Goal: Task Accomplishment & Management: Manage account settings

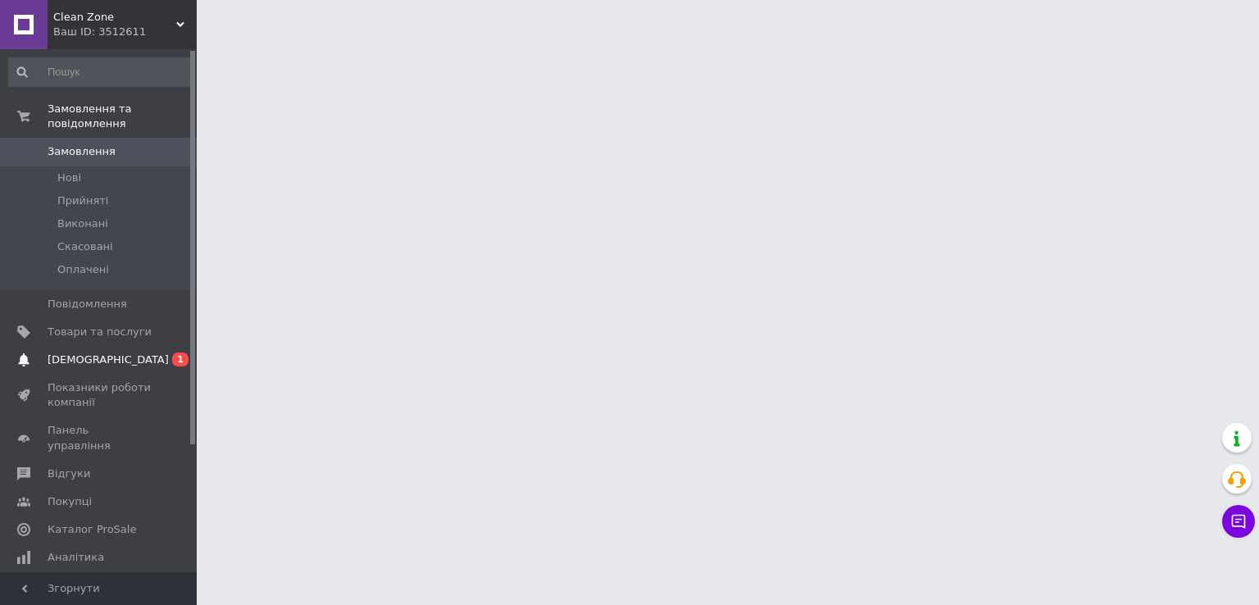
click at [127, 353] on span "[DEMOGRAPHIC_DATA]" at bounding box center [100, 360] width 104 height 15
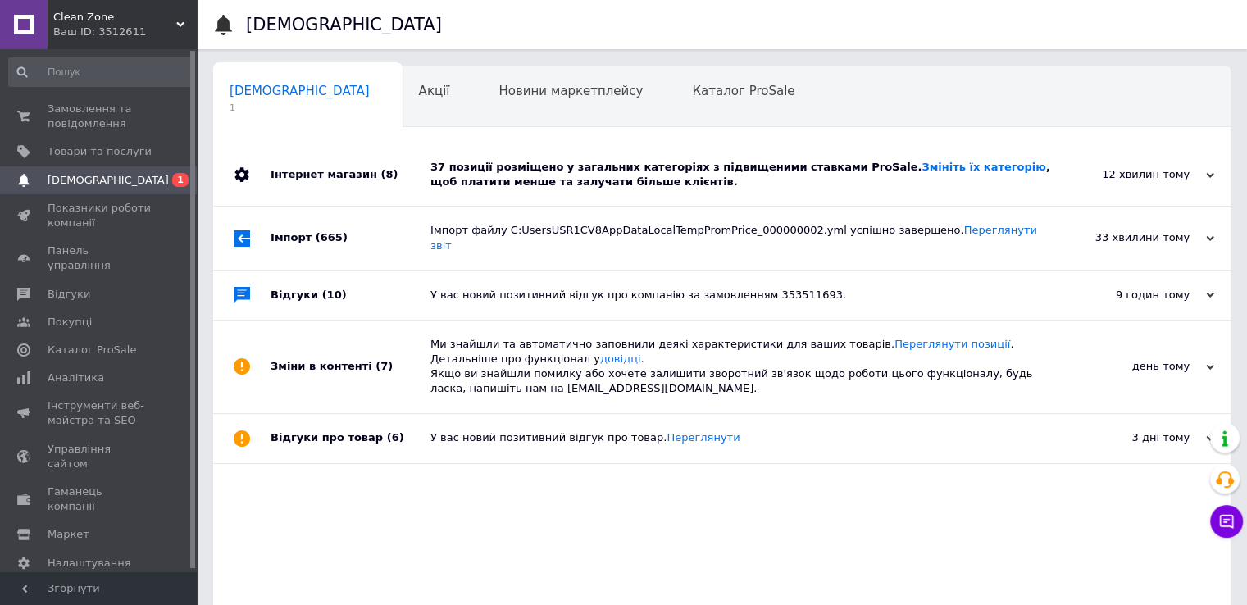
click at [672, 168] on div "37 позиції розміщено у загальних категоріях з підвищеними ставками ProSale. Змі…" at bounding box center [740, 175] width 620 height 30
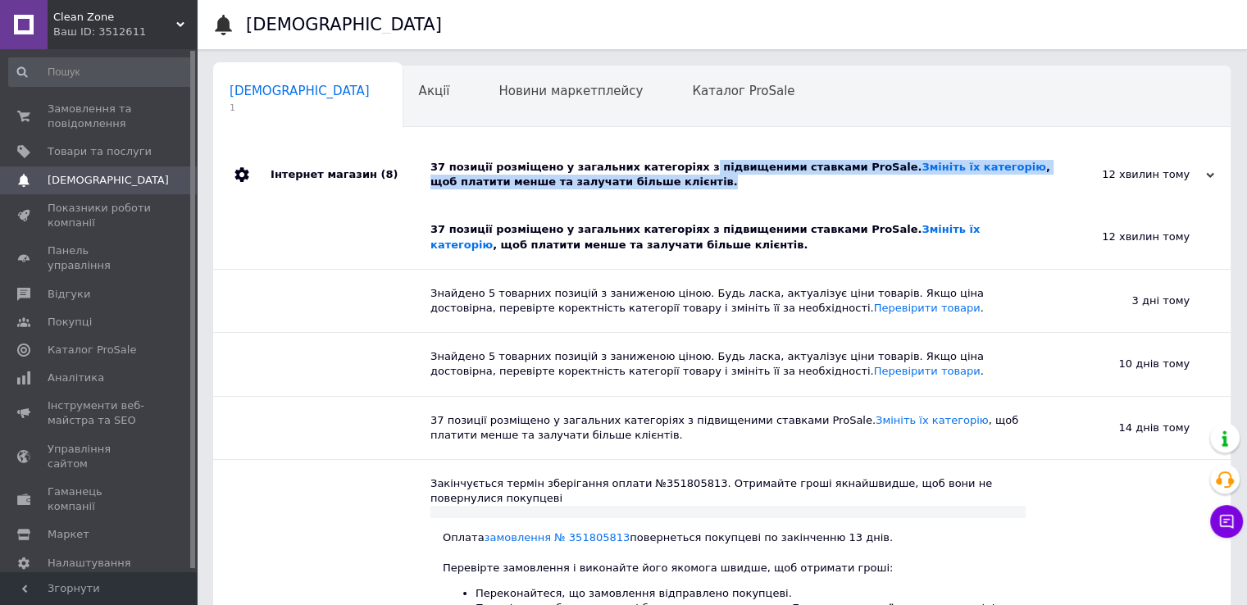
click at [675, 175] on div "37 позиції розміщено у загальних категоріях з підвищеними ставками ProSale. Змі…" at bounding box center [740, 175] width 620 height 30
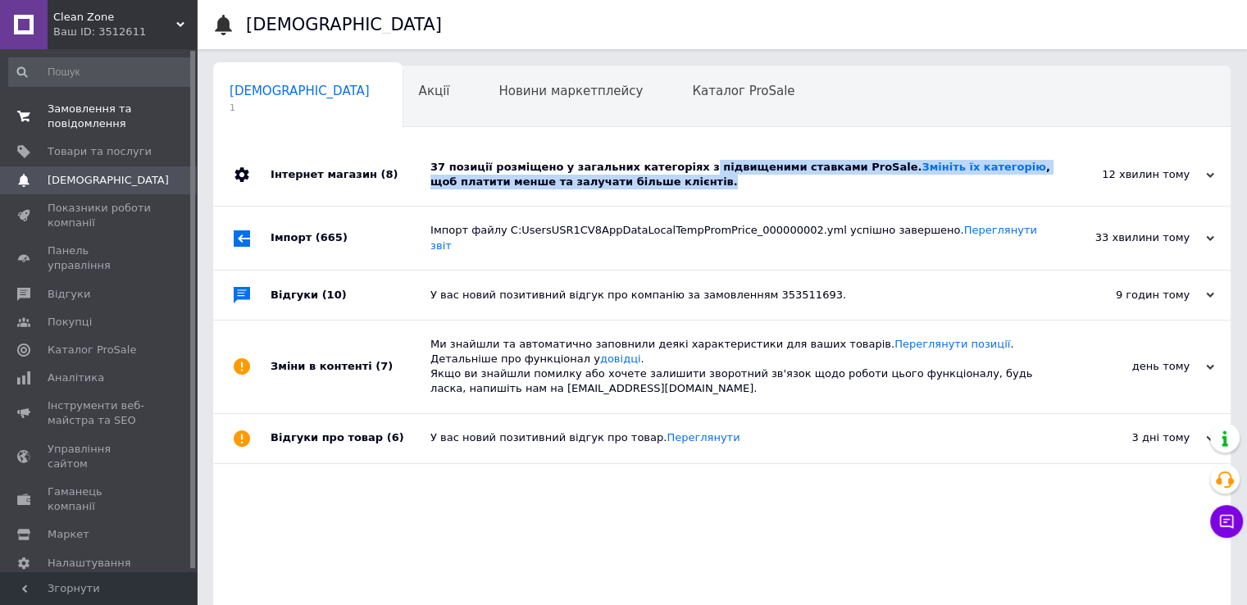
click at [106, 109] on span "Замовлення та повідомлення" at bounding box center [100, 117] width 104 height 30
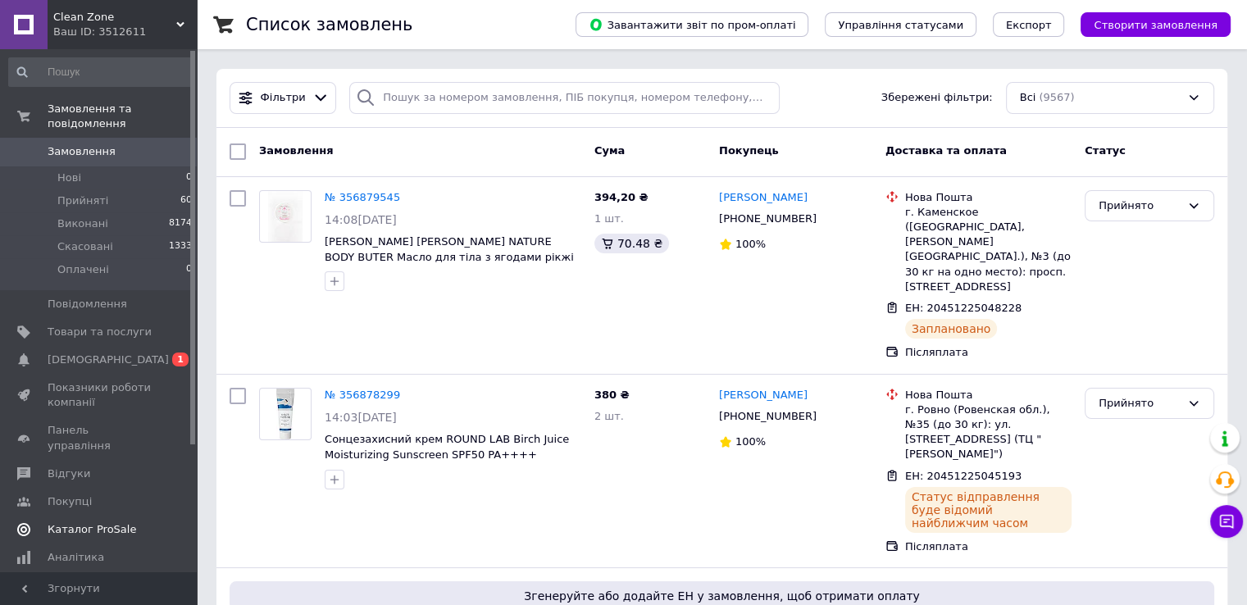
click at [88, 353] on span "[DEMOGRAPHIC_DATA]" at bounding box center [108, 360] width 121 height 15
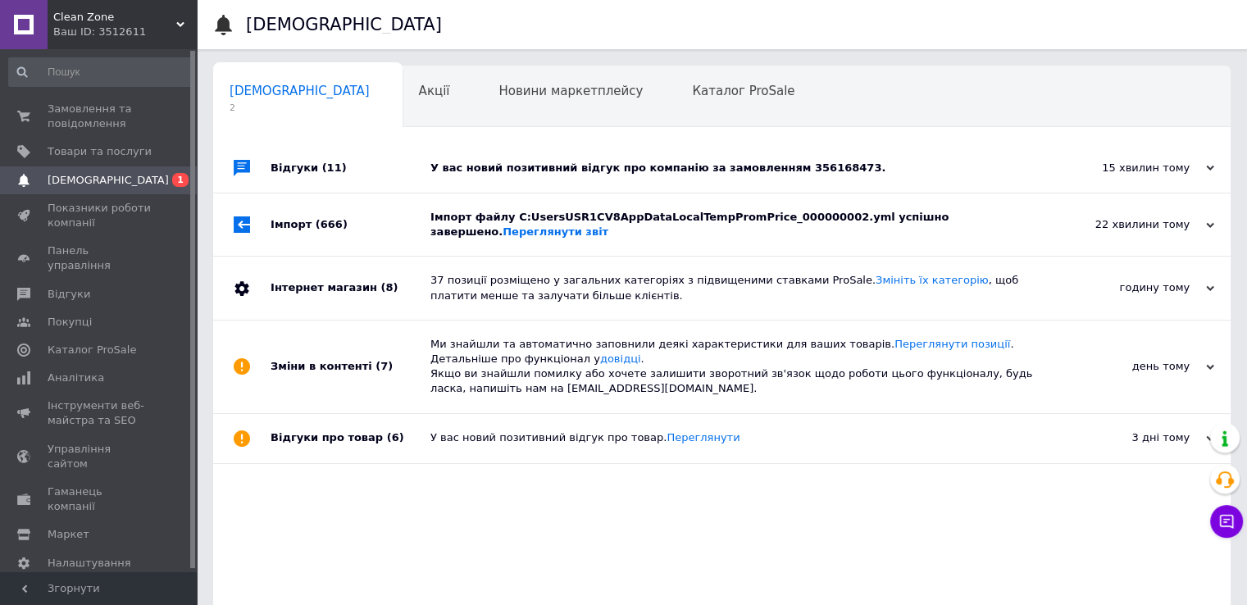
click at [571, 183] on div "У вас новий позитивний відгук про компанію за замовленням 356168473." at bounding box center [740, 167] width 620 height 49
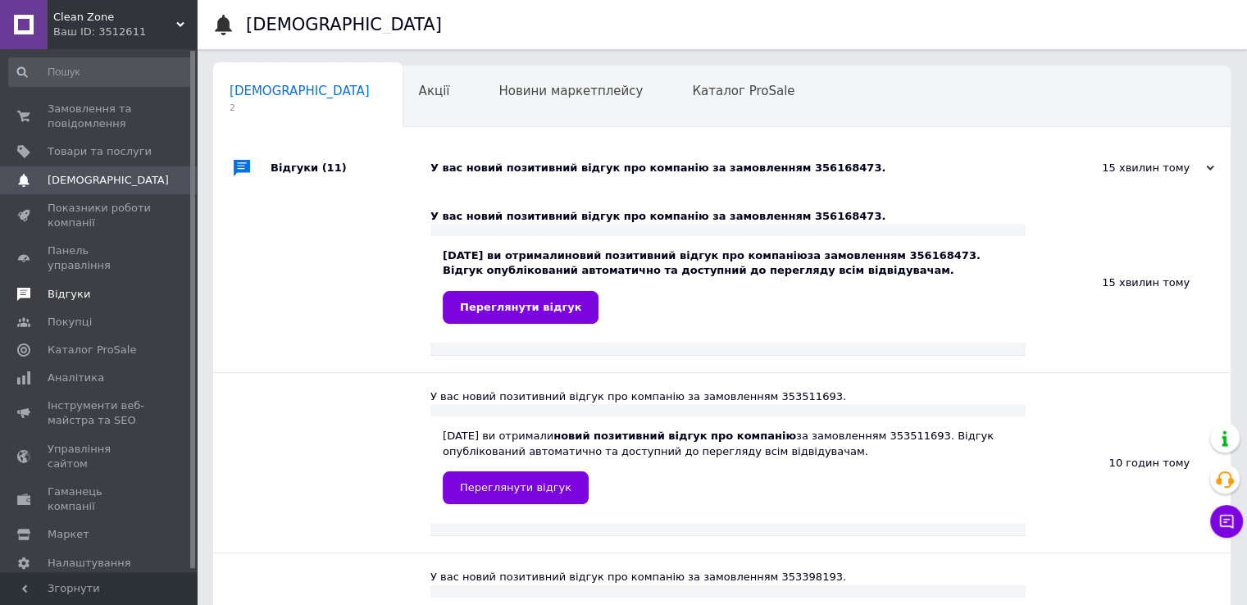
click at [92, 289] on link "Відгуки" at bounding box center [101, 294] width 202 height 28
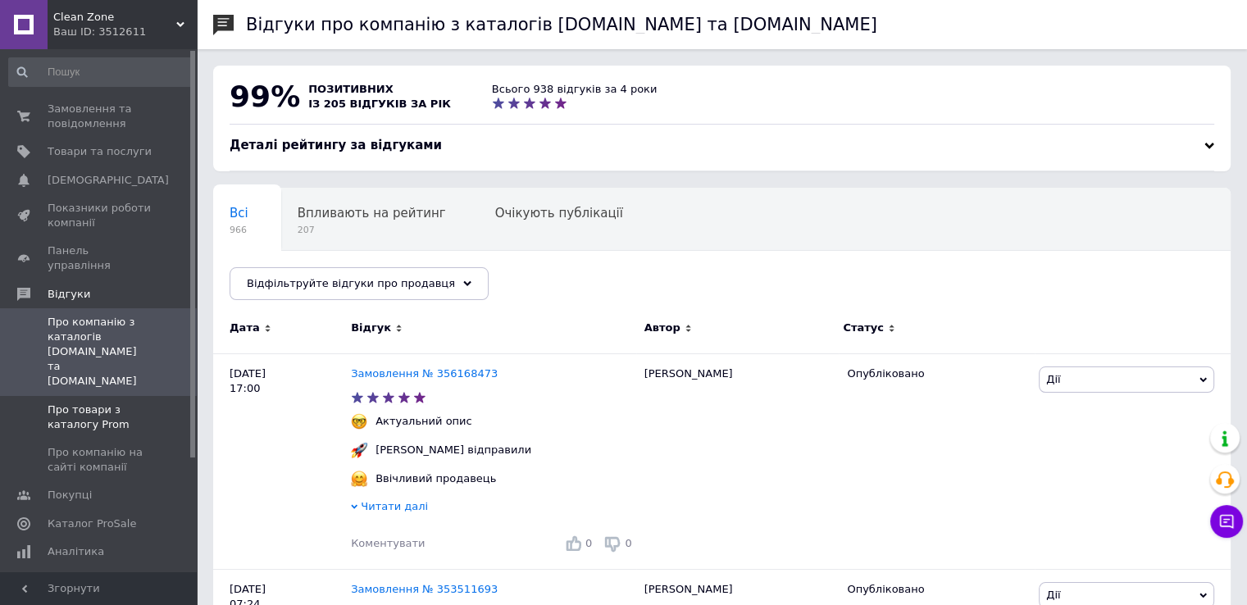
click at [35, 403] on span at bounding box center [24, 418] width 48 height 30
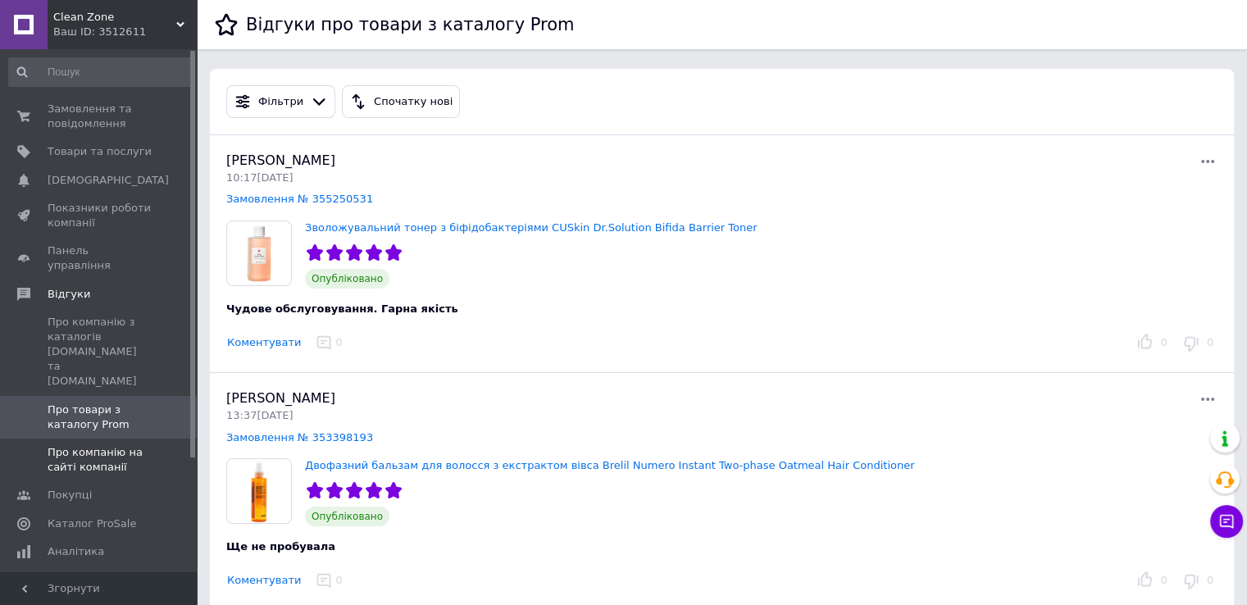
click at [147, 445] on span "Про компанію на сайті компанії" at bounding box center [100, 460] width 104 height 30
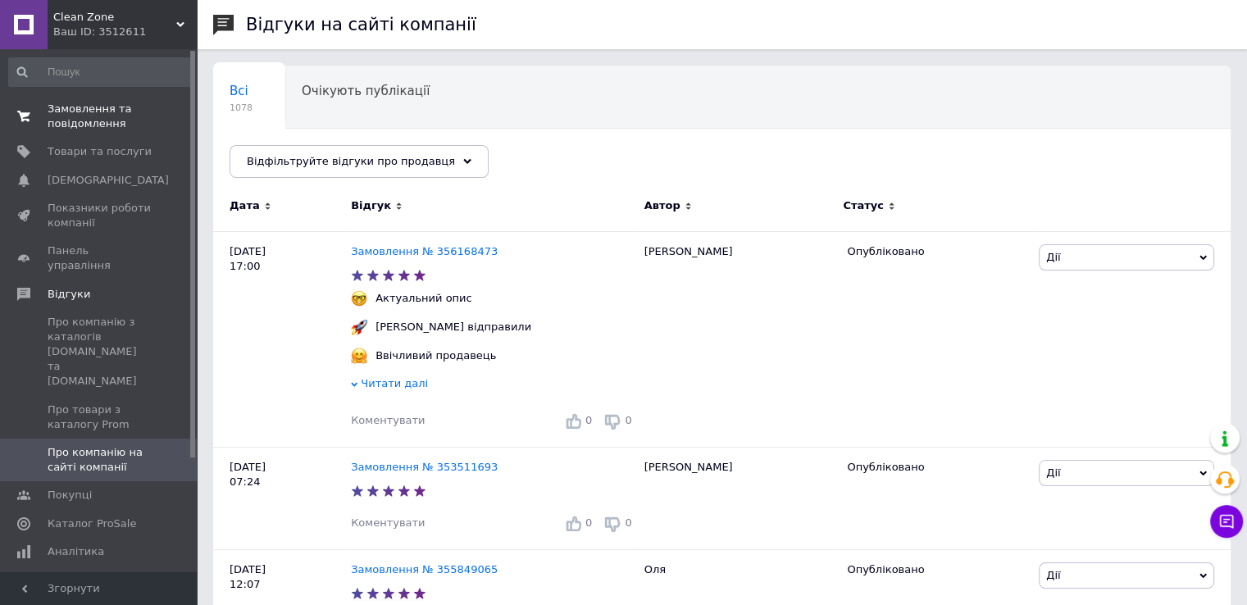
click at [115, 116] on span "Замовлення та повідомлення" at bounding box center [100, 117] width 104 height 30
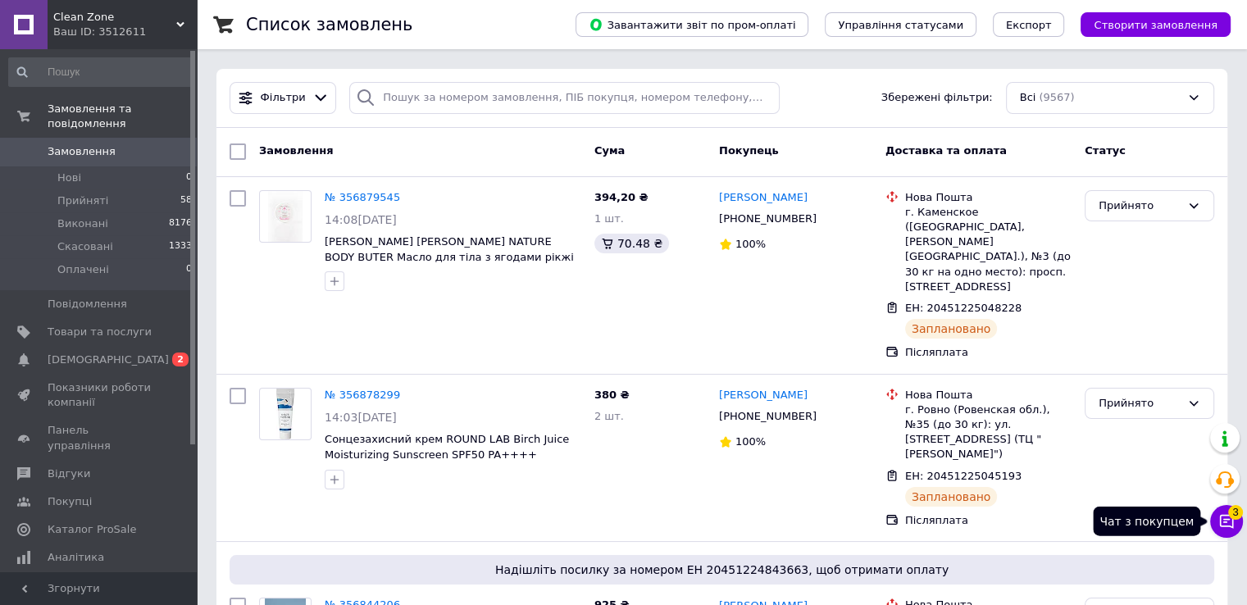
click at [1232, 520] on icon at bounding box center [1227, 522] width 14 height 14
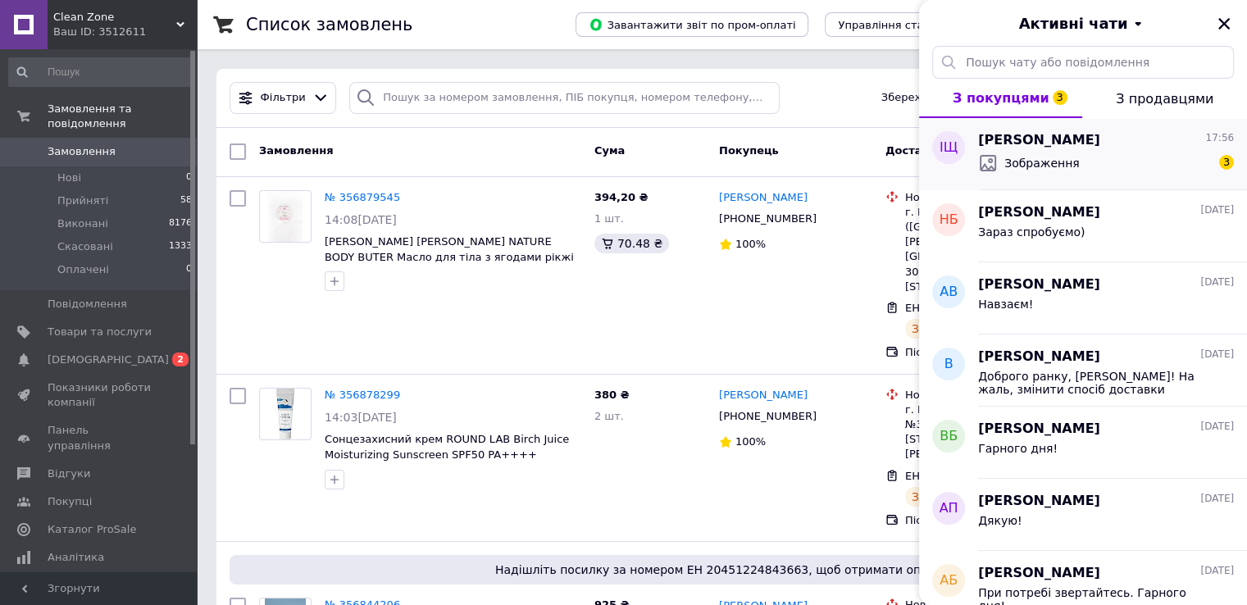
click at [1068, 164] on span "Зображення" at bounding box center [1041, 163] width 75 height 16
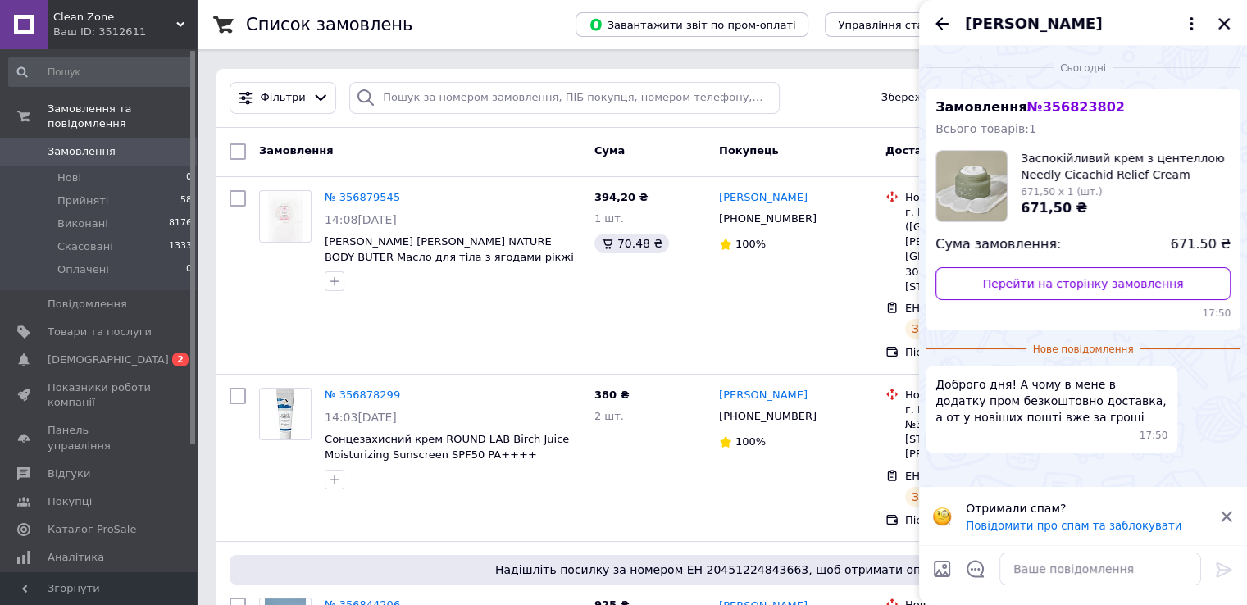
scroll to position [226, 0]
click at [1040, 267] on link "Перейти на сторінку замовлення" at bounding box center [1083, 283] width 295 height 33
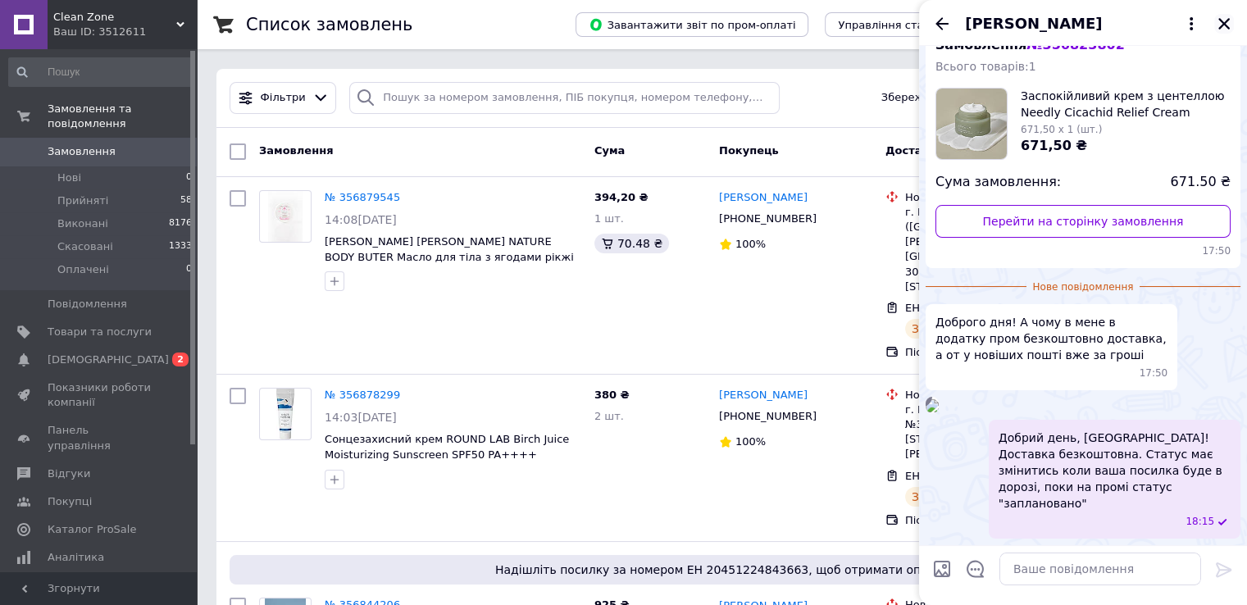
click at [1229, 23] on icon "Закрити" at bounding box center [1224, 23] width 15 height 15
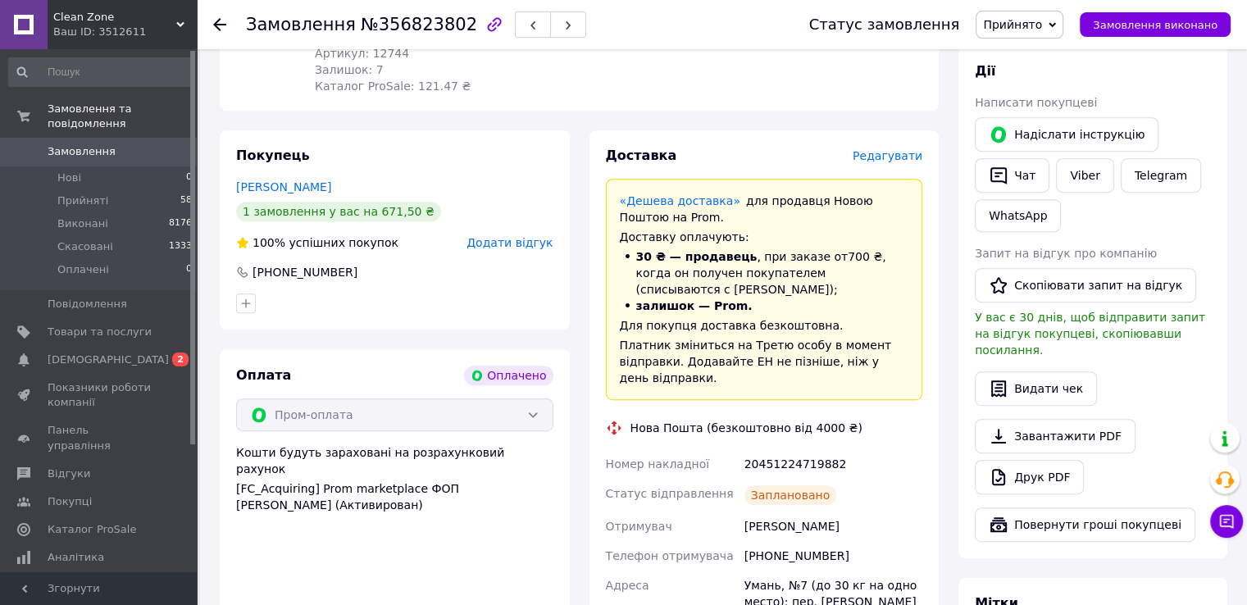
scroll to position [738, 0]
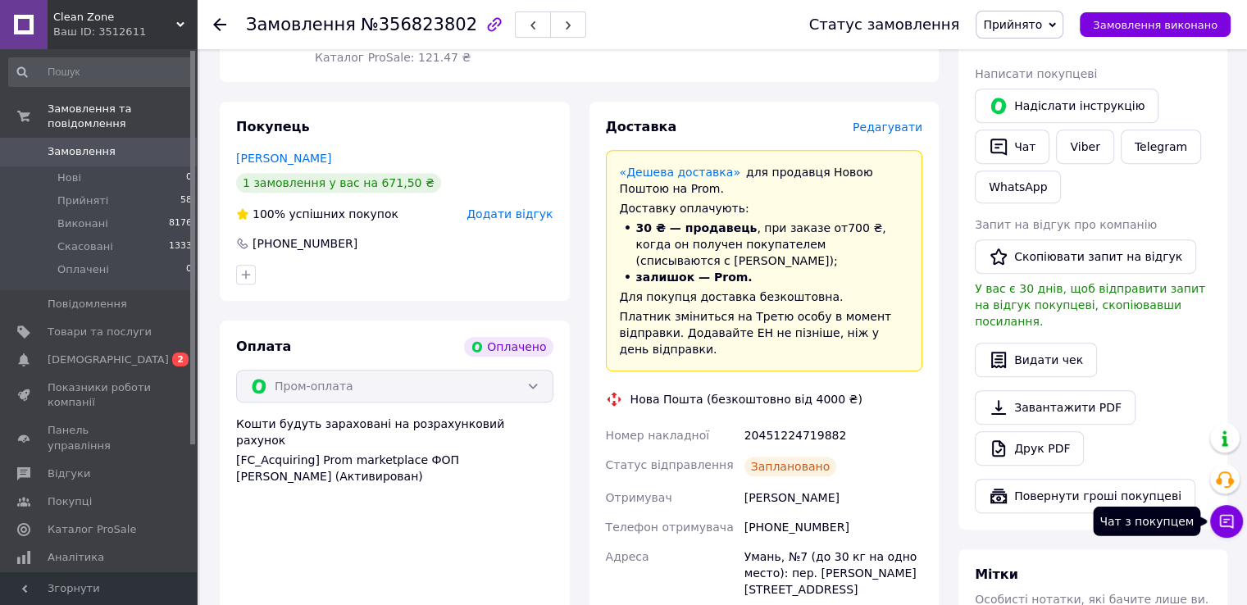
click at [1227, 525] on icon at bounding box center [1226, 521] width 16 height 16
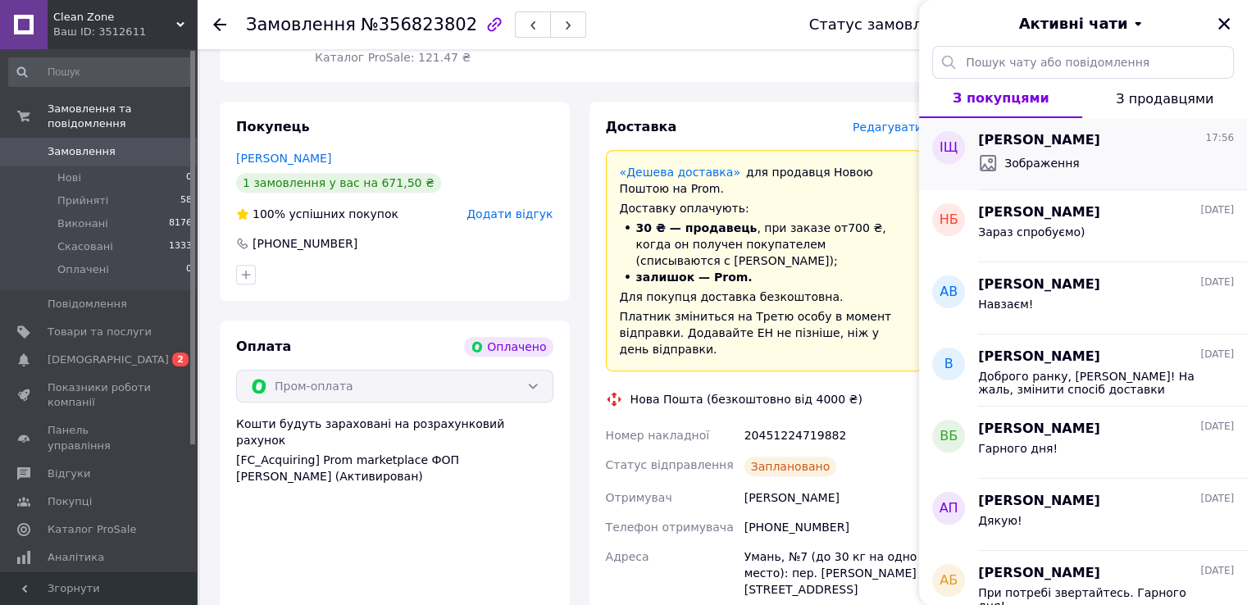
click at [1036, 162] on span "Зображення" at bounding box center [1041, 163] width 75 height 16
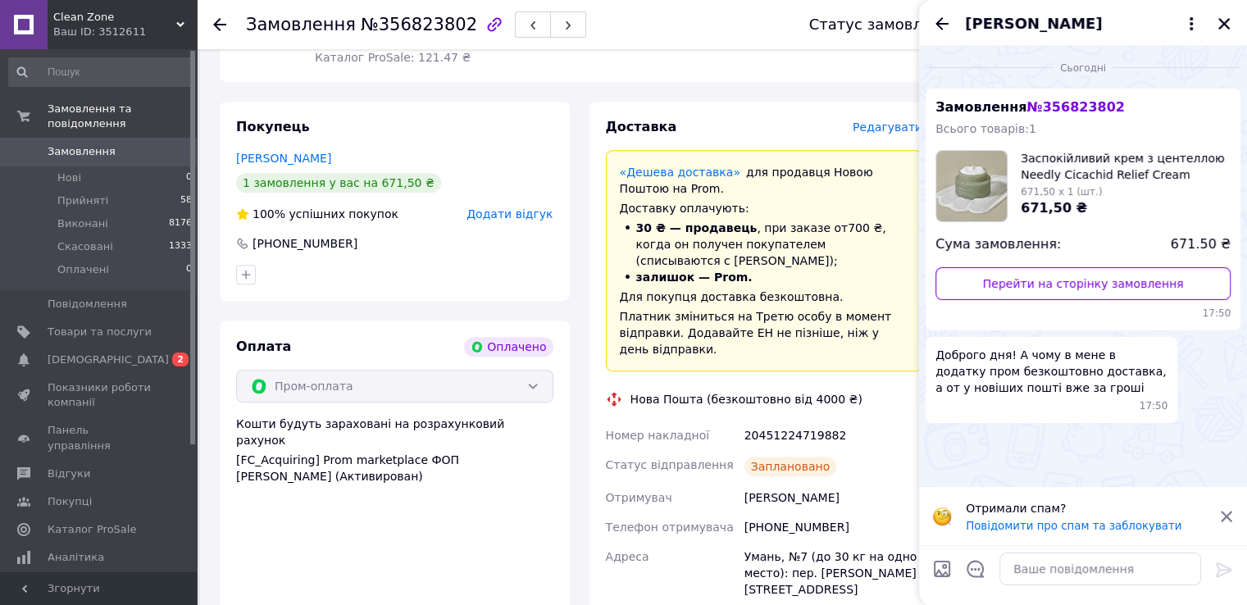
scroll to position [95, 0]
click at [1081, 563] on textarea at bounding box center [1101, 569] width 202 height 33
paste textarea "Добрий день,! [PERSON_NAME], доставка безкоштовна. Статус має змінитись коли ва…"
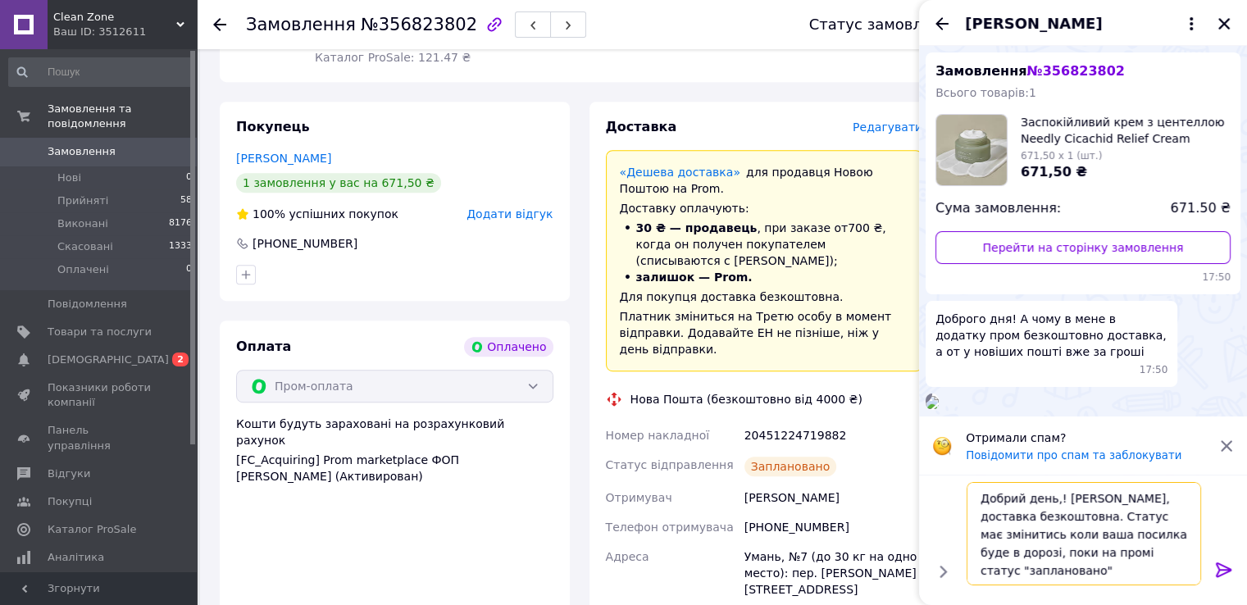
click at [1050, 499] on textarea "Добрий день,! [PERSON_NAME], доставка безкоштовна. Статус має змінитись коли ва…" at bounding box center [1084, 533] width 235 height 103
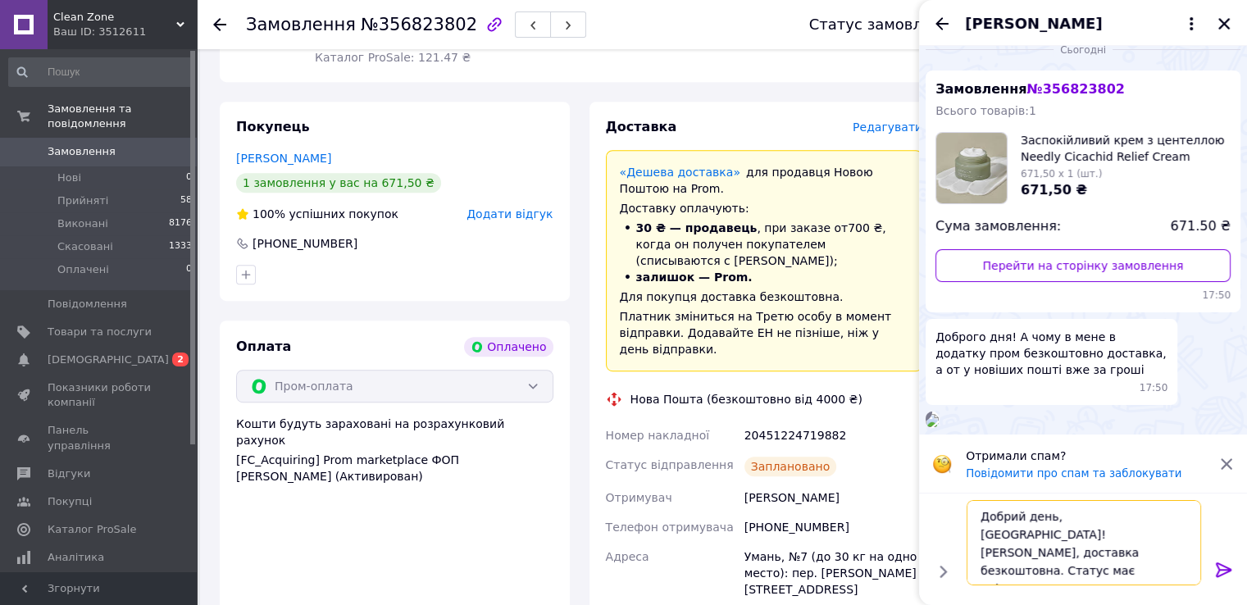
click at [1122, 519] on textarea "Добрий день, [GEOGRAPHIC_DATA]! [PERSON_NAME], доставка безкоштовна. Статус має…" at bounding box center [1084, 542] width 235 height 85
click at [1100, 517] on textarea "Добрий день, [GEOGRAPHIC_DATA]! доставка безкоштовна. Статус має змінитись коли…" at bounding box center [1084, 542] width 235 height 85
type textarea "Добрий день, [GEOGRAPHIC_DATA]! Доставка безкоштовна. Статус має змінитись коли…"
click at [1220, 573] on icon at bounding box center [1224, 570] width 20 height 20
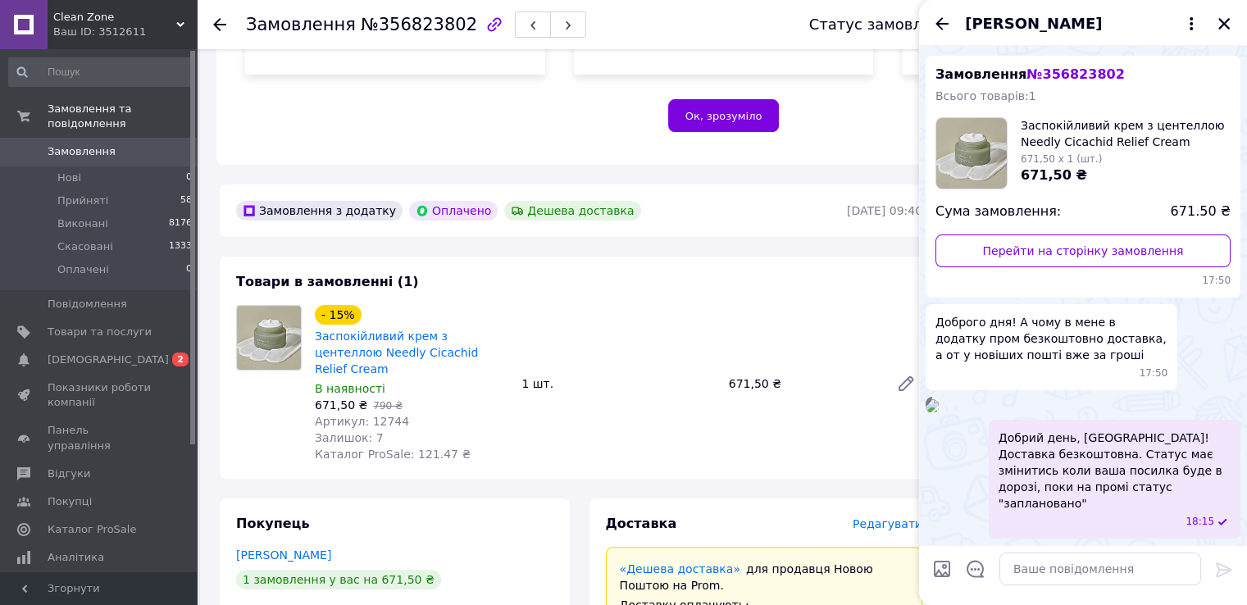
scroll to position [321, 0]
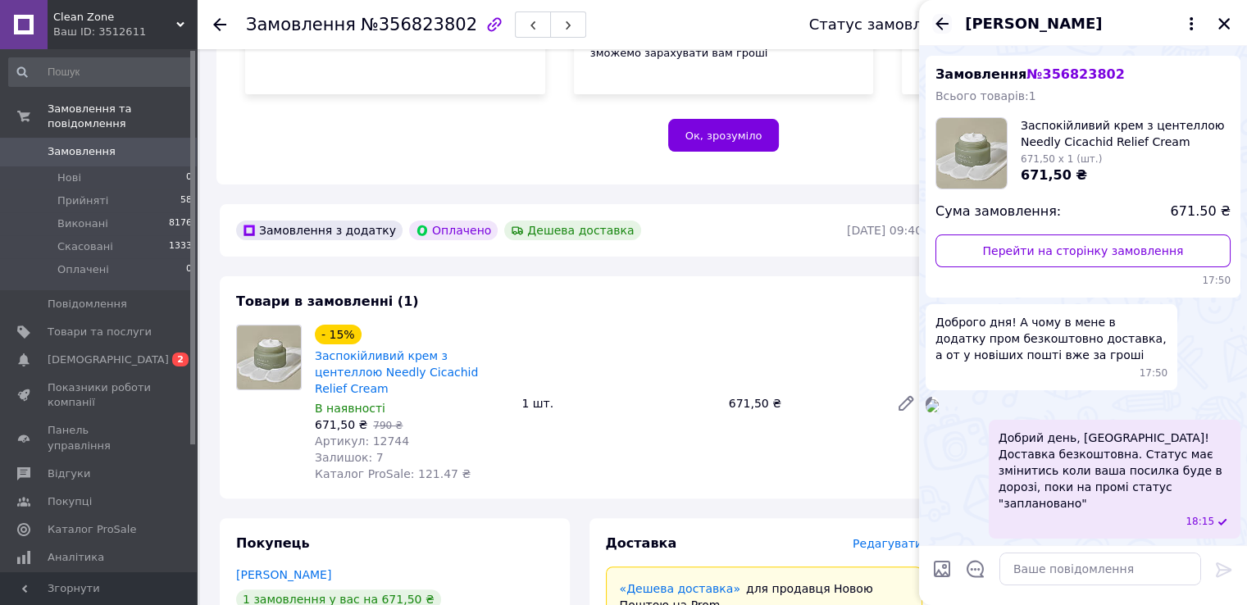
click at [945, 25] on icon "Назад" at bounding box center [942, 24] width 20 height 20
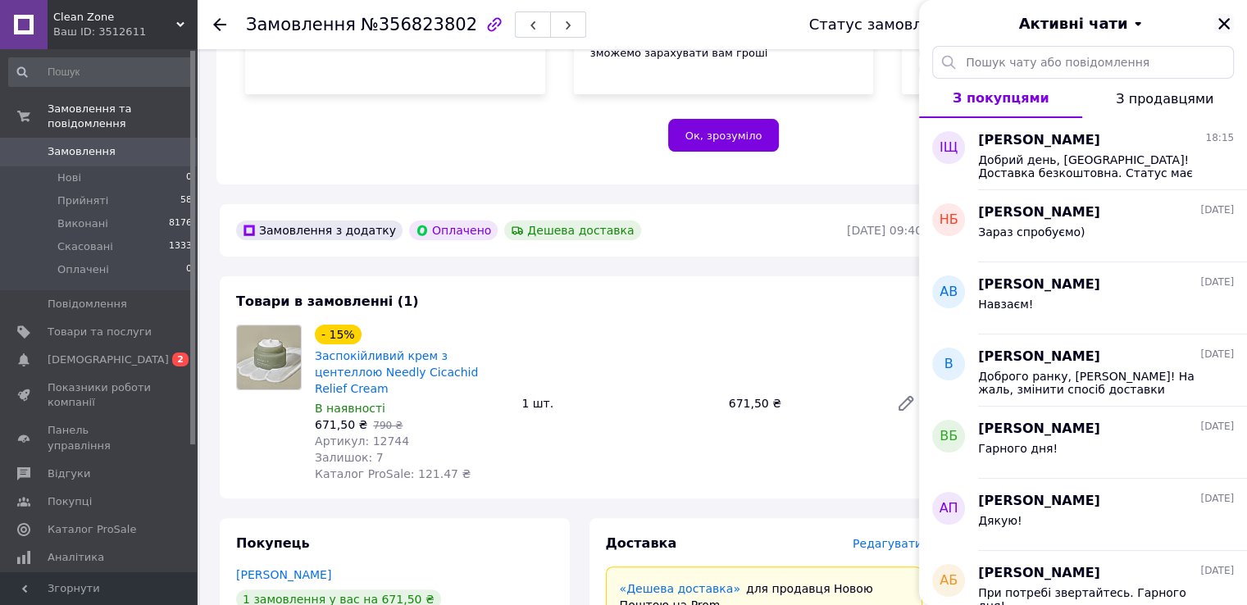
drag, startPoint x: 1220, startPoint y: 25, endPoint x: 584, endPoint y: 260, distance: 678.1
click at [1220, 25] on icon "Закрити" at bounding box center [1224, 23] width 15 height 15
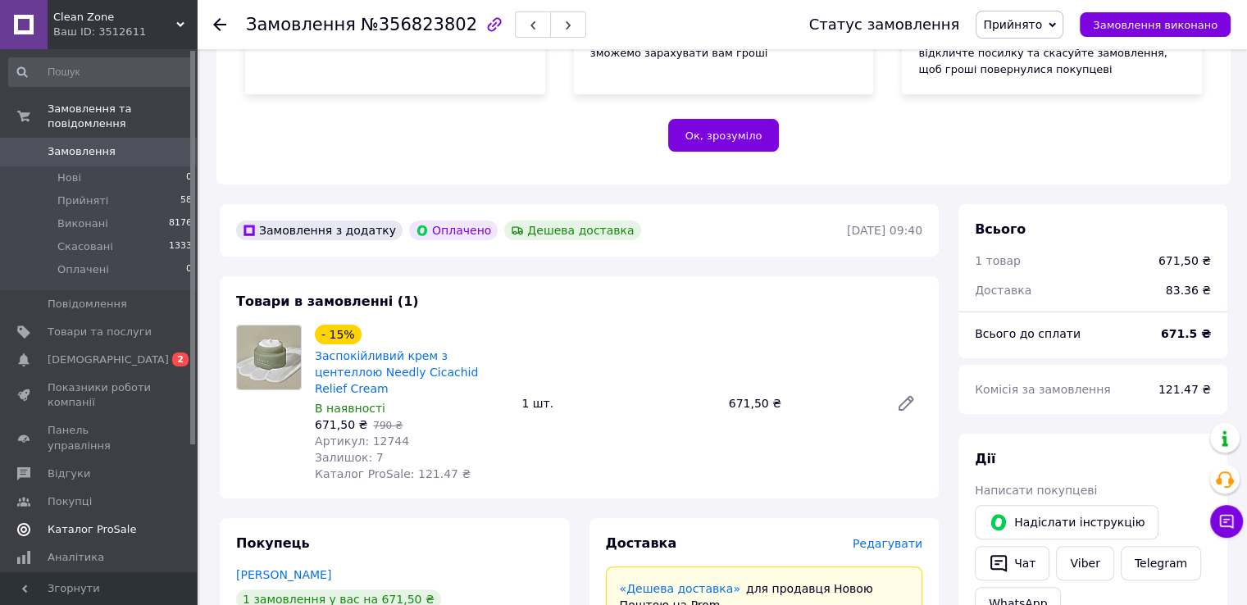
click at [131, 353] on span "[DEMOGRAPHIC_DATA]" at bounding box center [100, 360] width 104 height 15
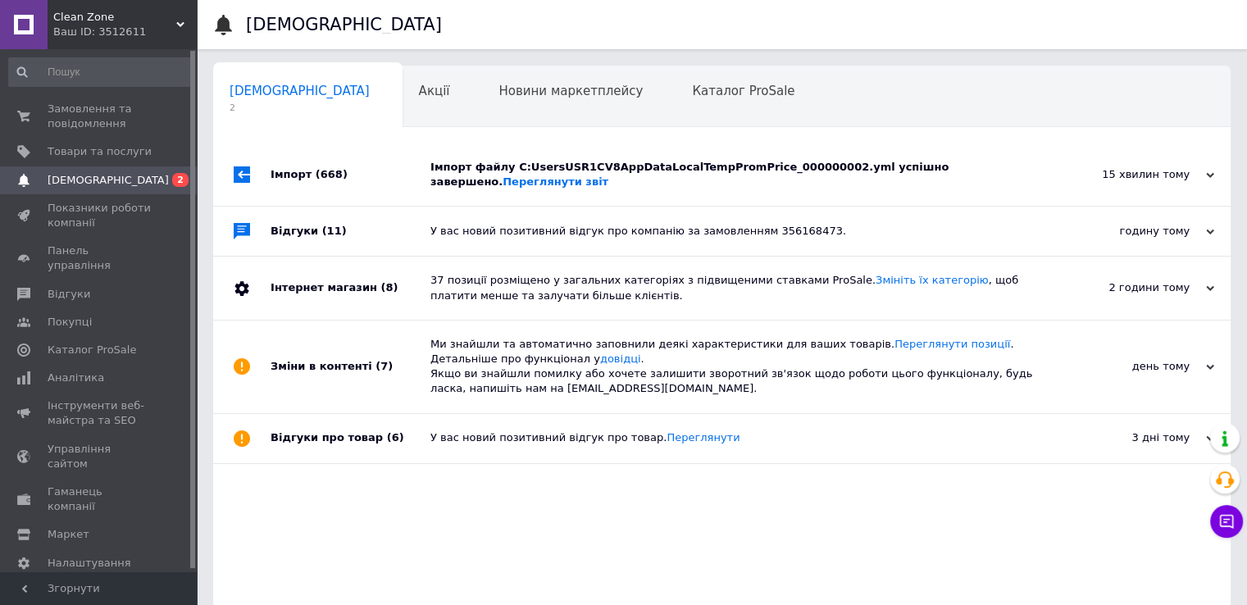
click at [626, 175] on div "Імпорт файлу C:UsersUSR1CV8AppDataLocalTempPromPrice_000000002.yml успішно заве…" at bounding box center [740, 175] width 620 height 30
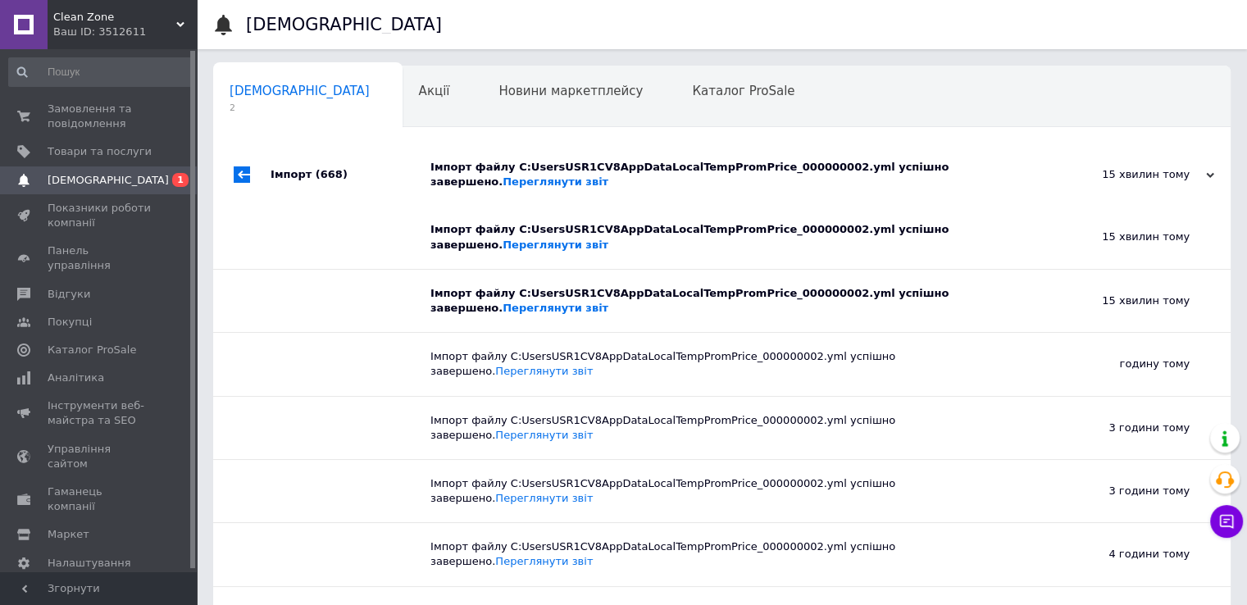
click at [626, 174] on div "Імпорт файлу C:UsersUSR1CV8AppDataLocalTempPromPrice_000000002.yml успішно заве…" at bounding box center [740, 175] width 620 height 30
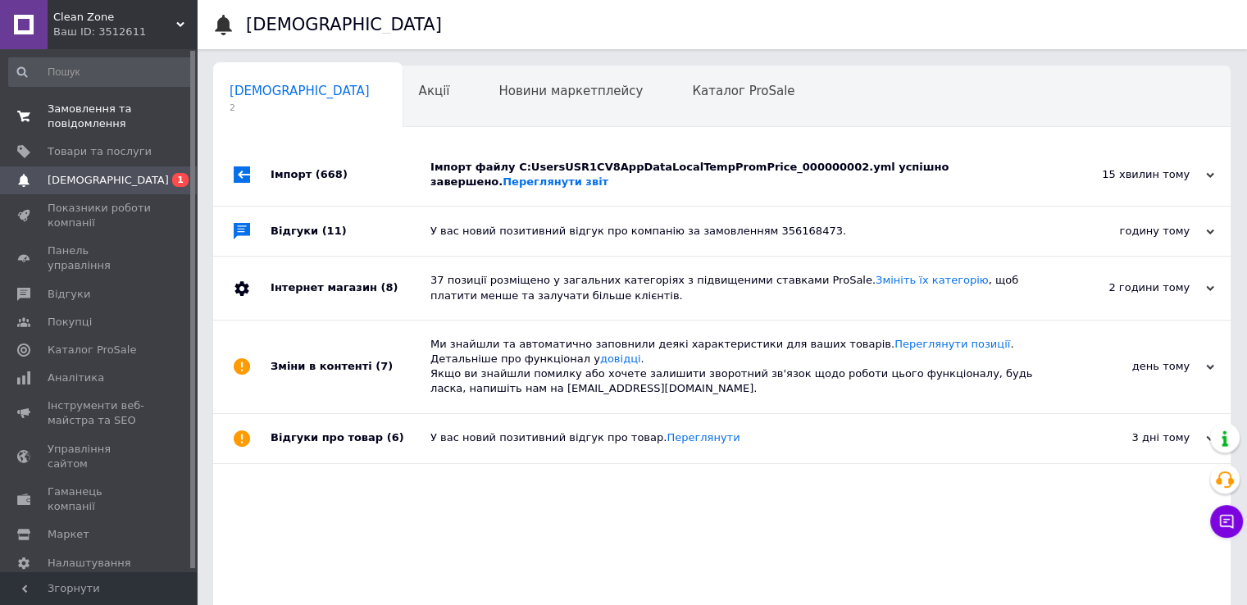
click at [95, 115] on span "Замовлення та повідомлення" at bounding box center [100, 117] width 104 height 30
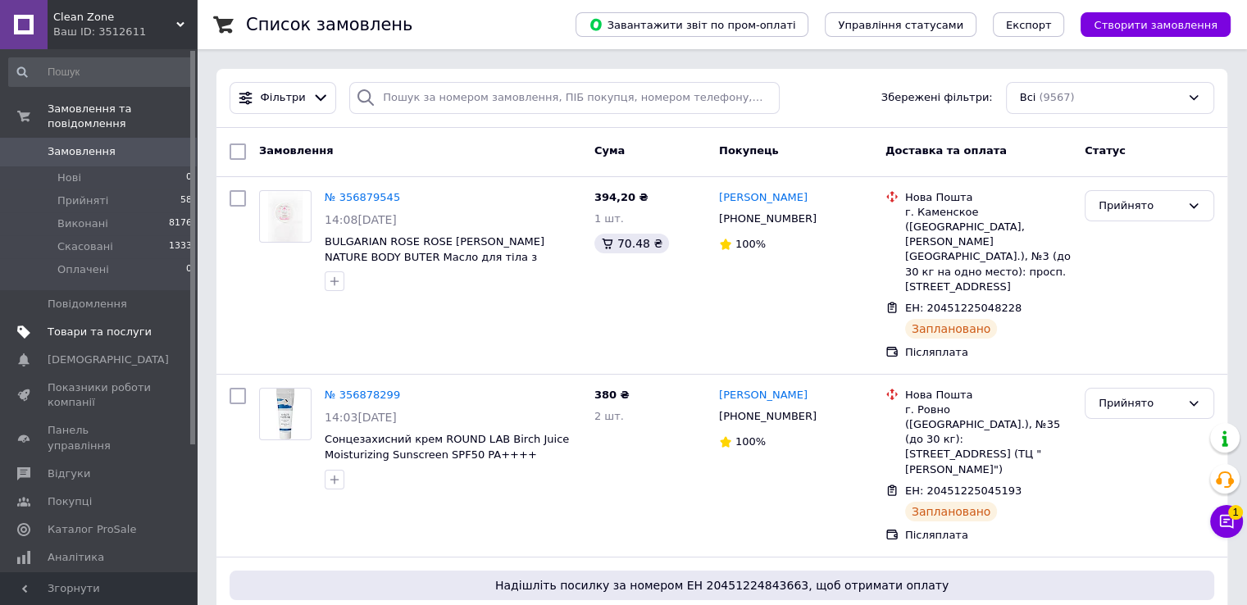
click at [125, 325] on span "Товари та послуги" at bounding box center [100, 332] width 104 height 15
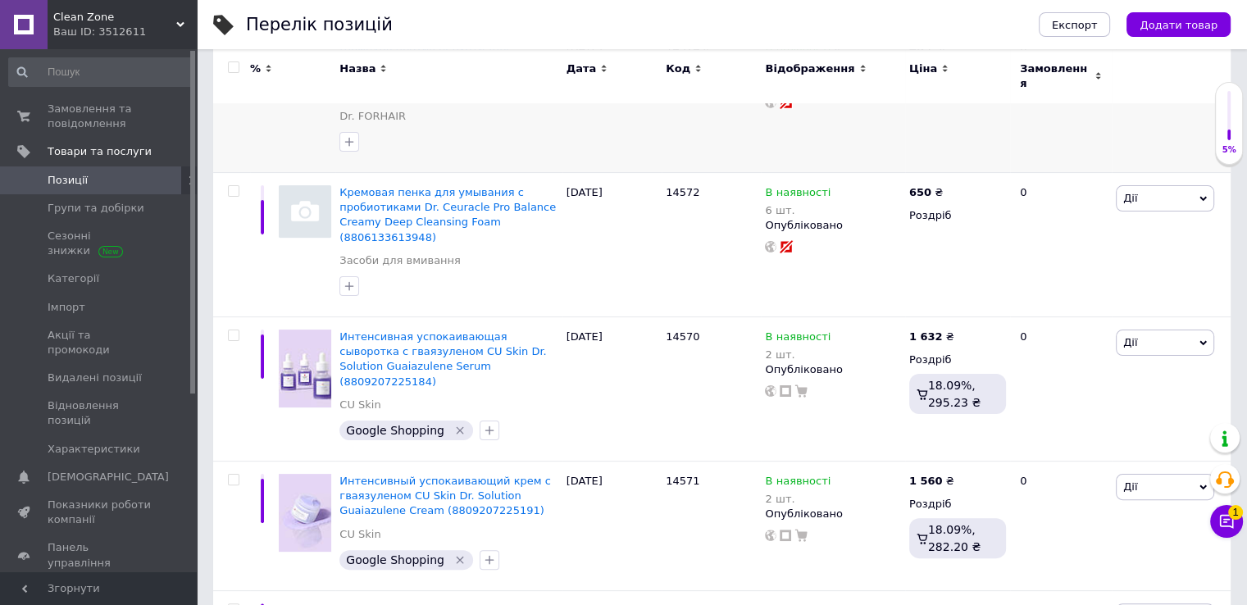
scroll to position [328, 0]
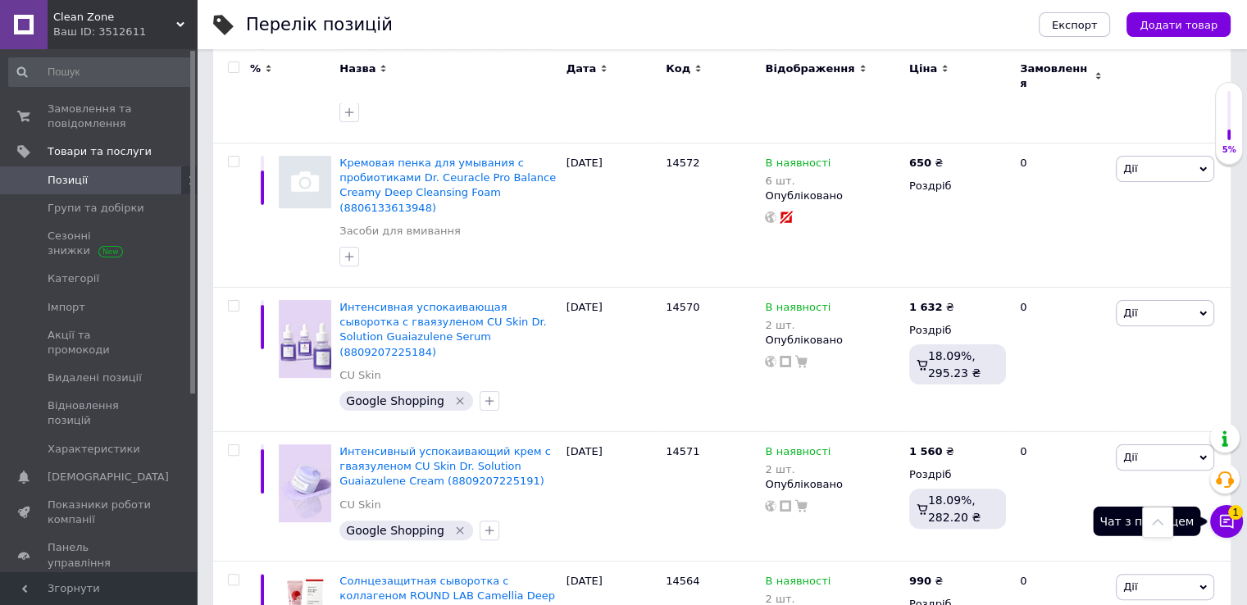
click at [1229, 520] on icon at bounding box center [1226, 521] width 16 height 16
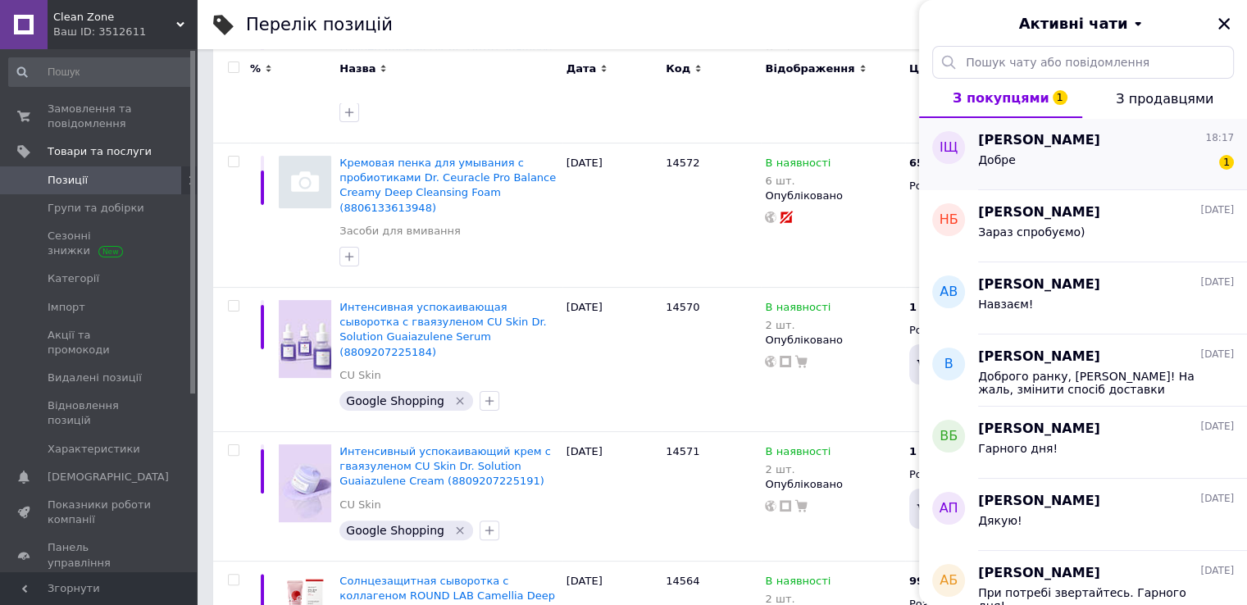
click at [1159, 157] on div "Добре 1" at bounding box center [1106, 163] width 256 height 26
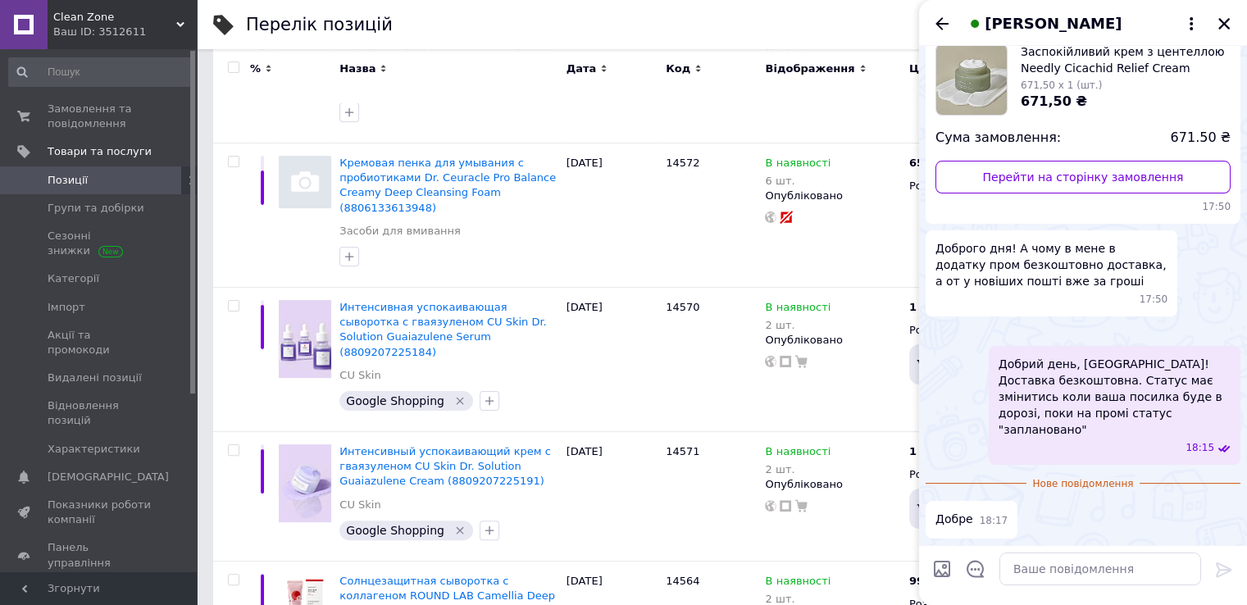
scroll to position [319, 0]
click at [1218, 20] on icon "Закрити" at bounding box center [1224, 23] width 15 height 15
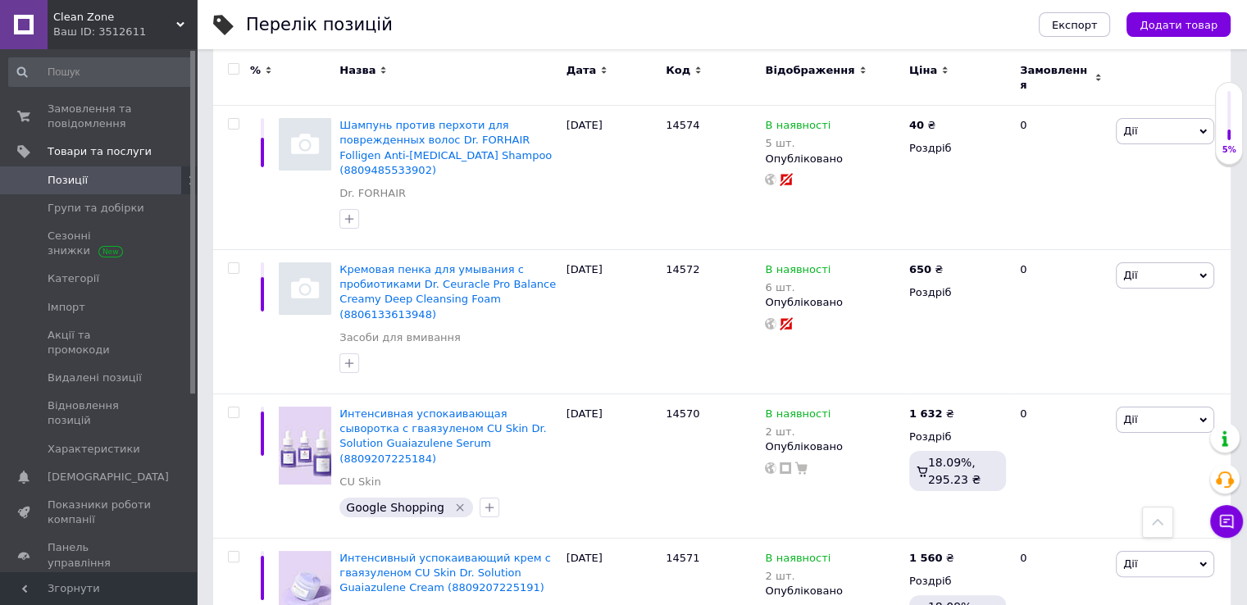
scroll to position [0, 0]
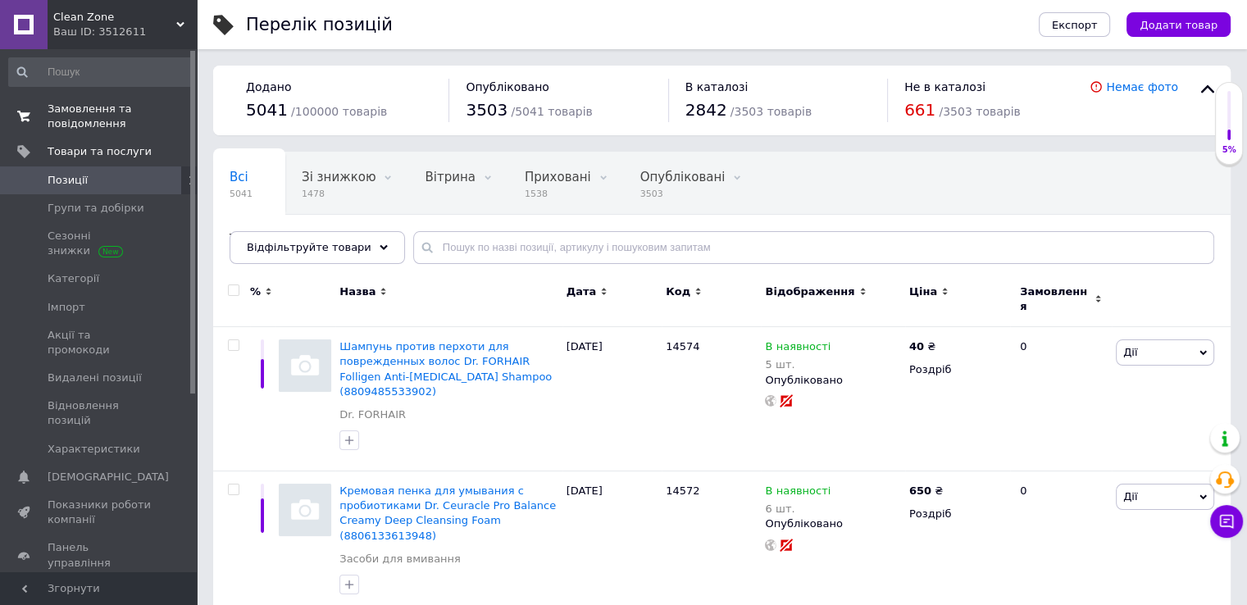
click at [90, 105] on span "Замовлення та повідомлення" at bounding box center [100, 117] width 104 height 30
